Goal: Transaction & Acquisition: Obtain resource

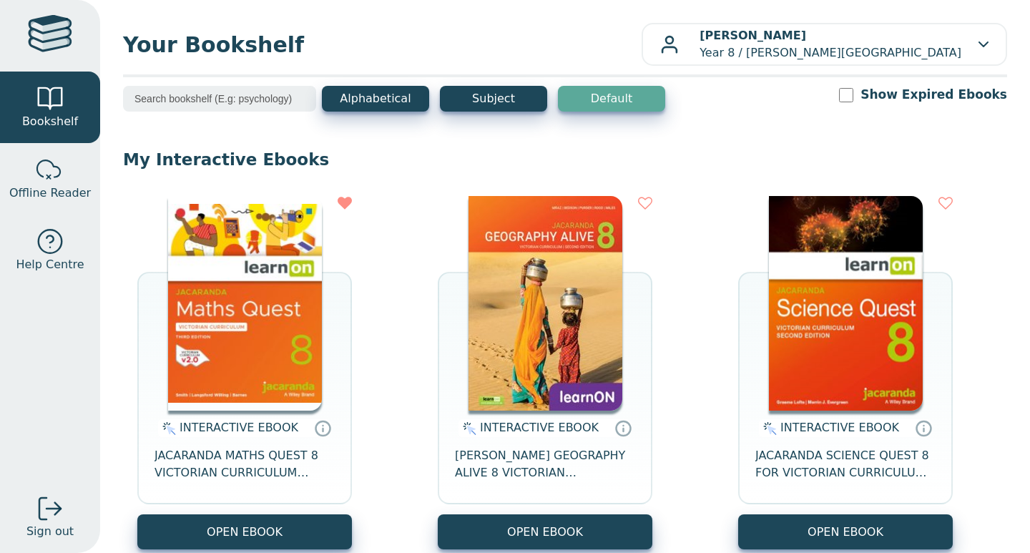
click at [302, 283] on img at bounding box center [245, 303] width 154 height 215
click at [492, 276] on img at bounding box center [545, 303] width 154 height 215
